Goal: Task Accomplishment & Management: Use online tool/utility

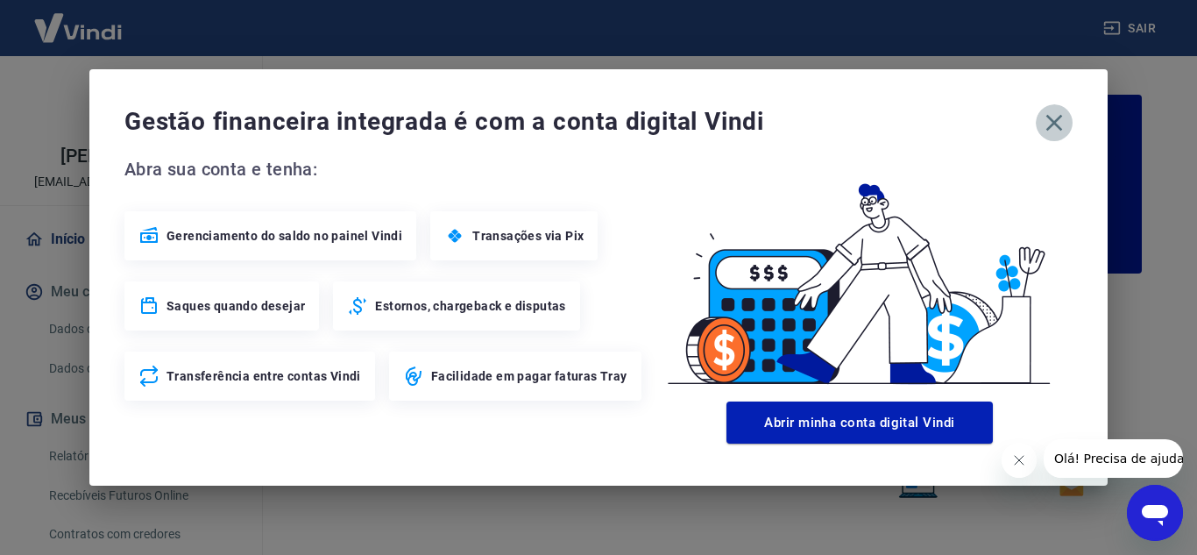
click at [1058, 118] on icon "button" at bounding box center [1055, 123] width 17 height 17
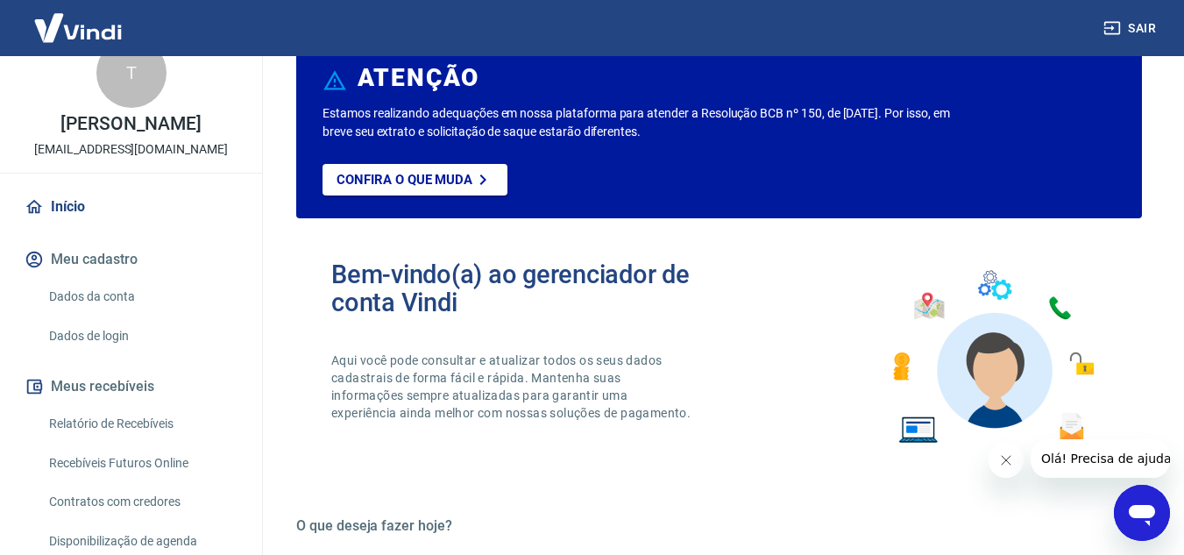
scroll to position [33, 0]
click at [73, 460] on link "Recebíveis Futuros Online" at bounding box center [141, 462] width 199 height 36
